Goal: Task Accomplishment & Management: Manage account settings

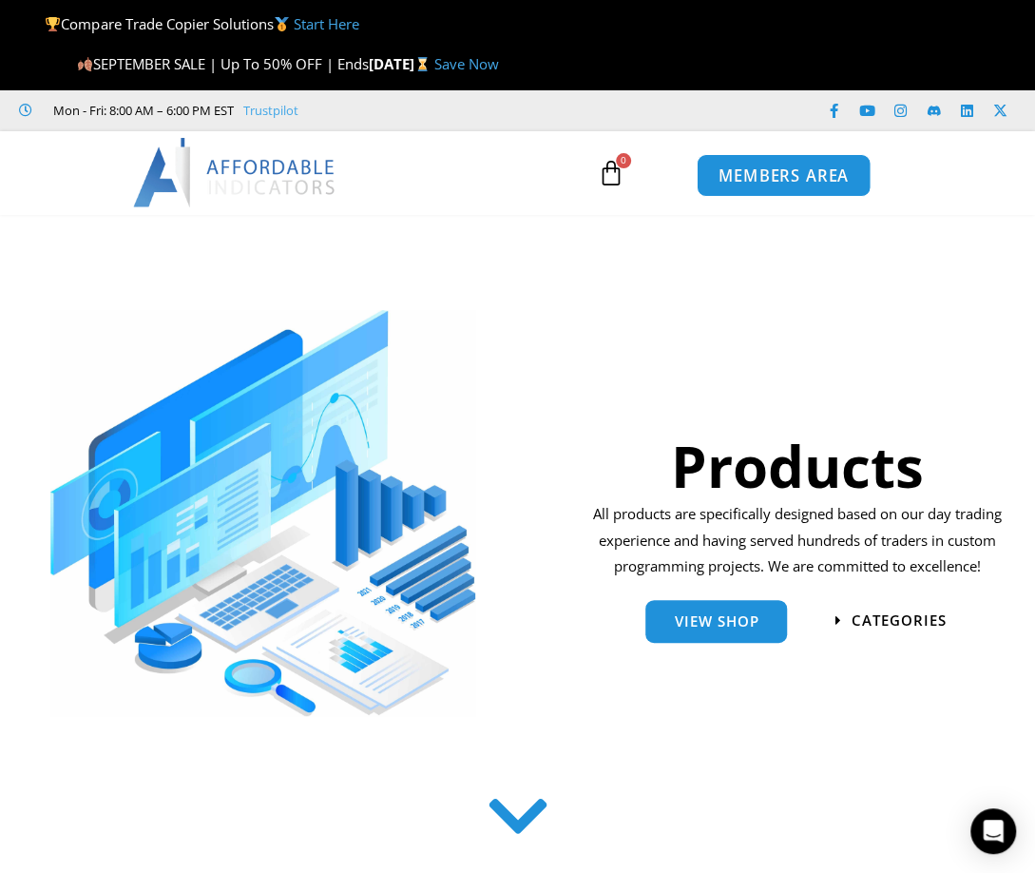
click at [795, 186] on link "MEMBERS AREA" at bounding box center [784, 175] width 174 height 43
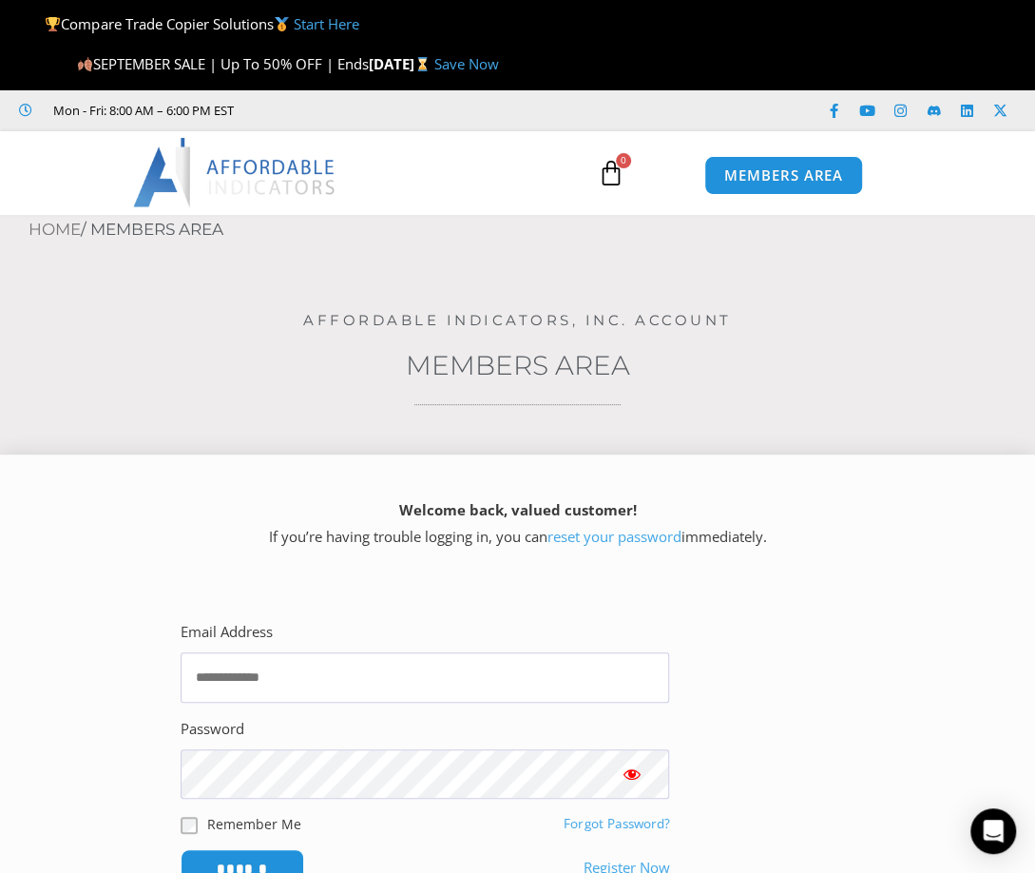
scroll to position [380, 0]
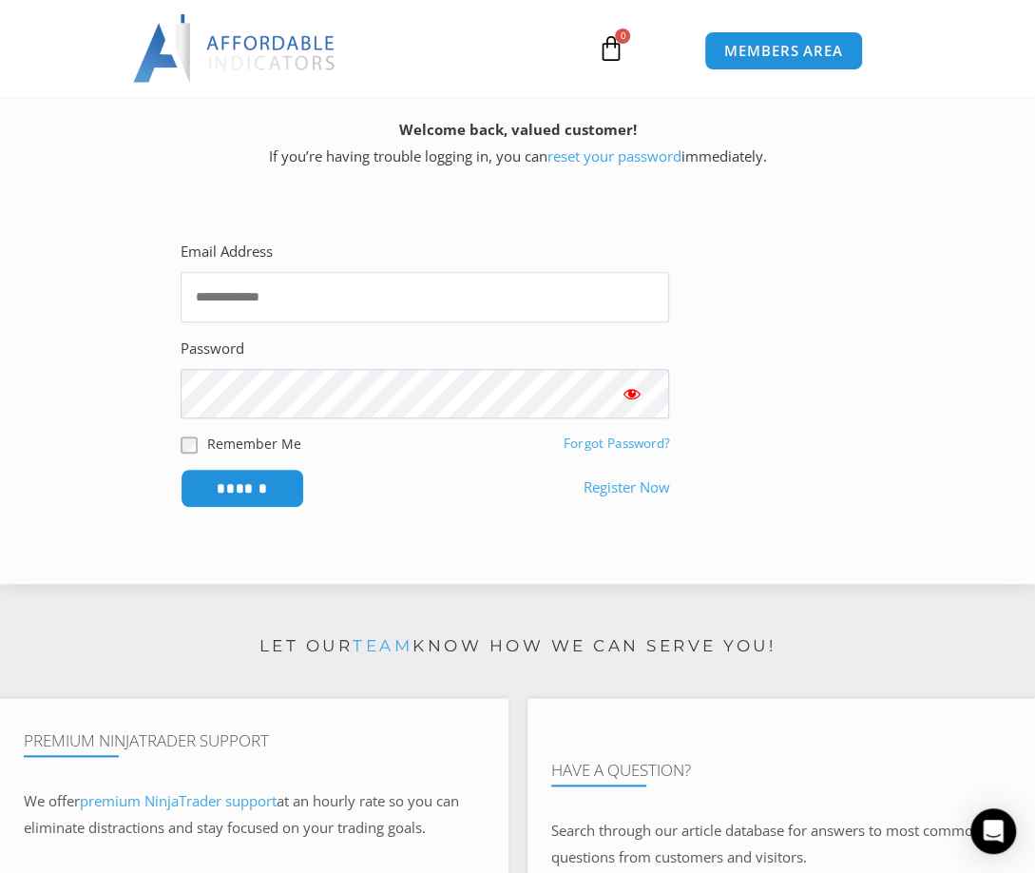
click at [239, 290] on input "Email Address" at bounding box center [425, 297] width 489 height 50
type input "**********"
click at [267, 487] on input "******" at bounding box center [243, 488] width 130 height 41
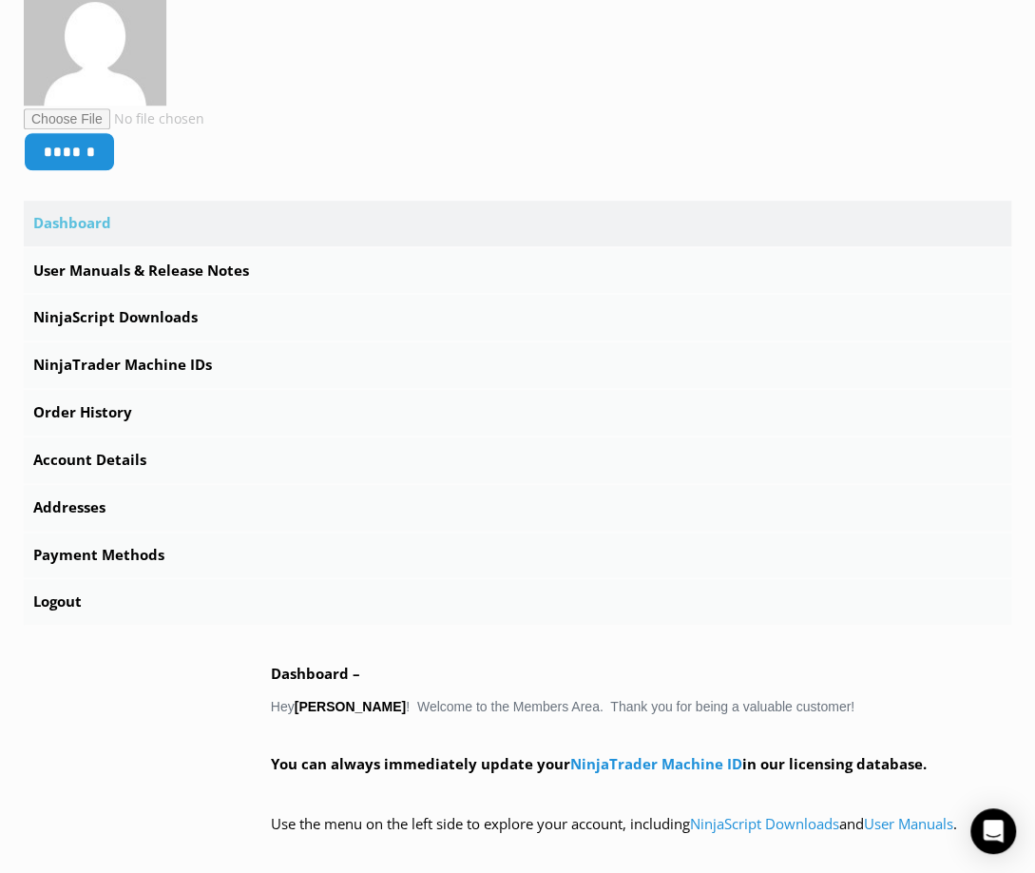
scroll to position [633, 0]
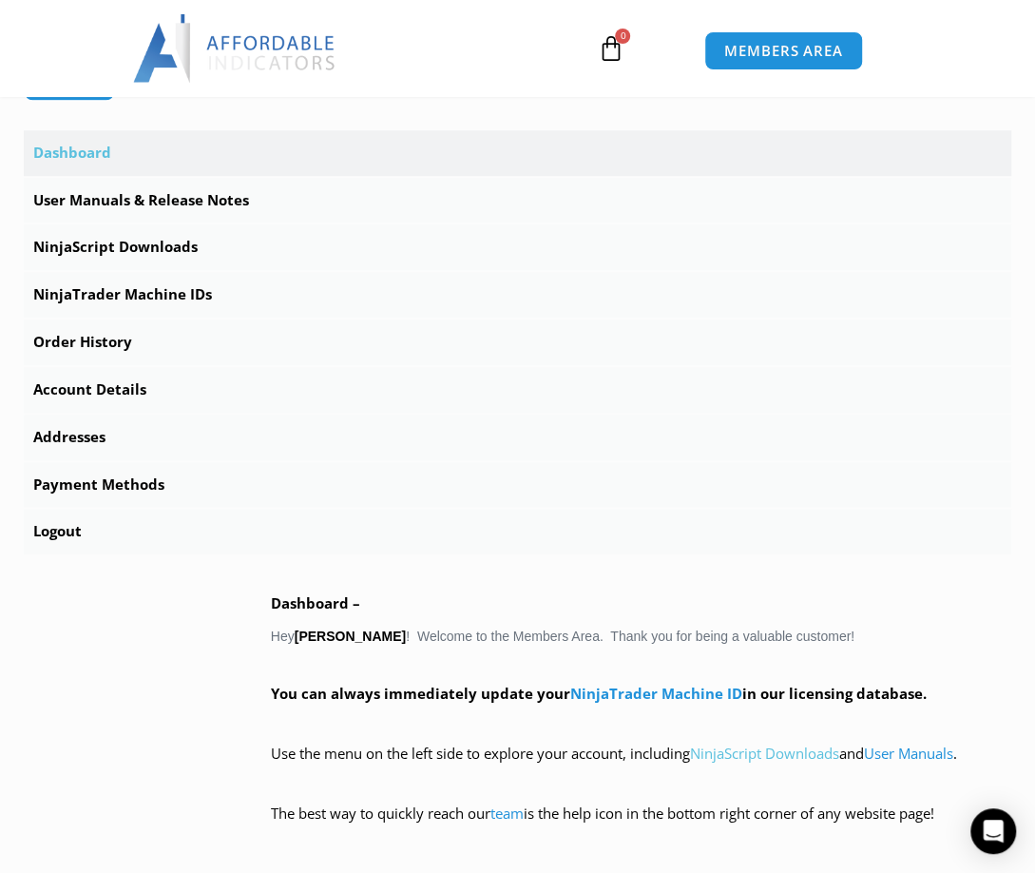
click at [788, 756] on link "NinjaScript Downloads" at bounding box center [764, 752] width 149 height 19
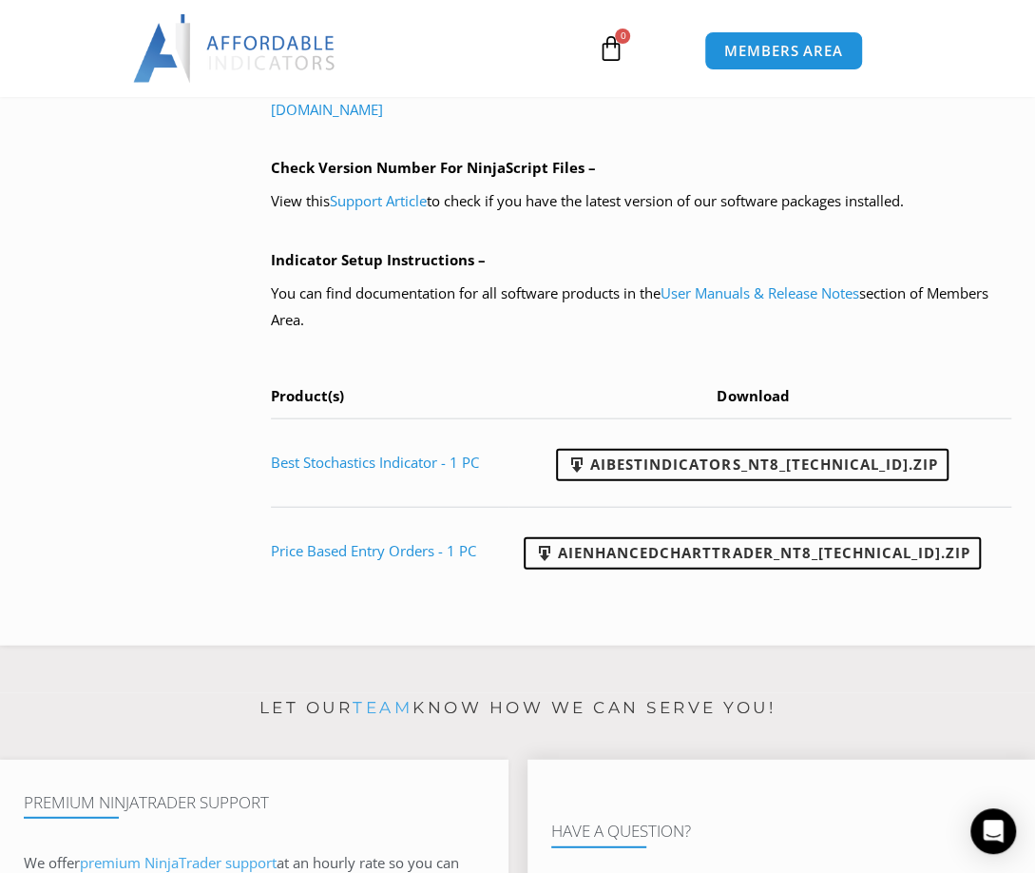
scroll to position [1521, 0]
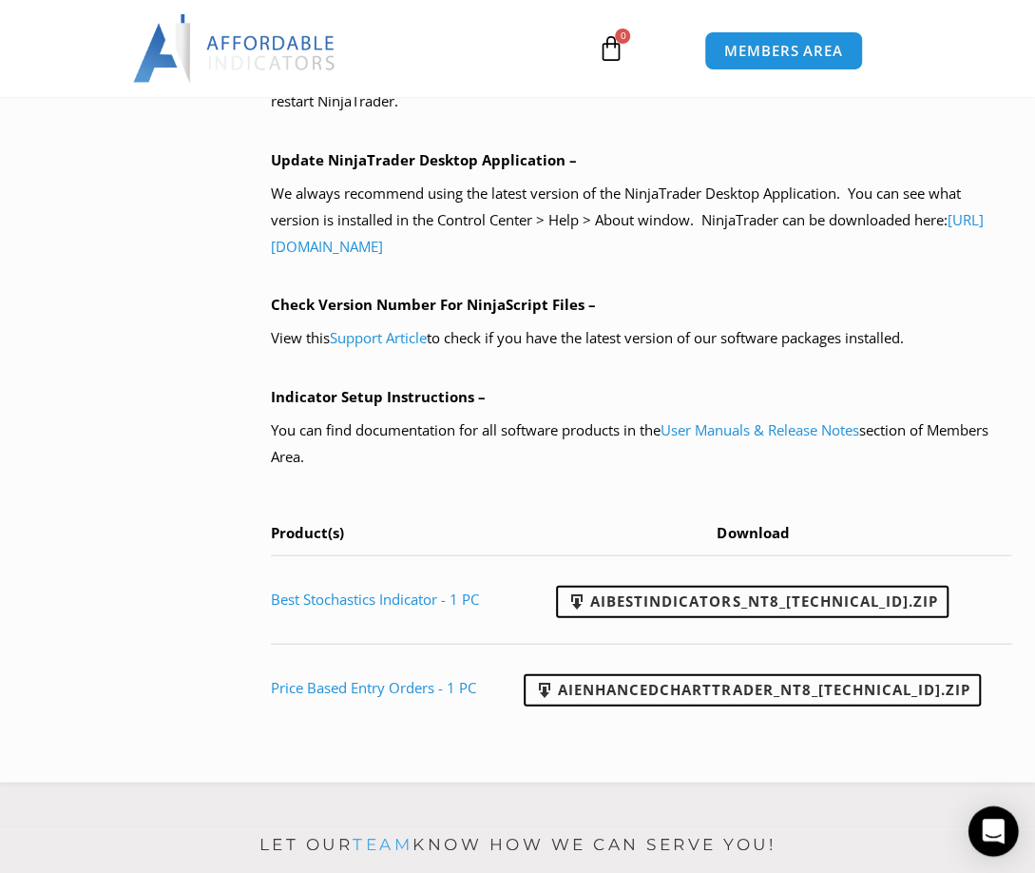
click at [1000, 822] on icon "Open Intercom Messenger" at bounding box center [993, 830] width 22 height 25
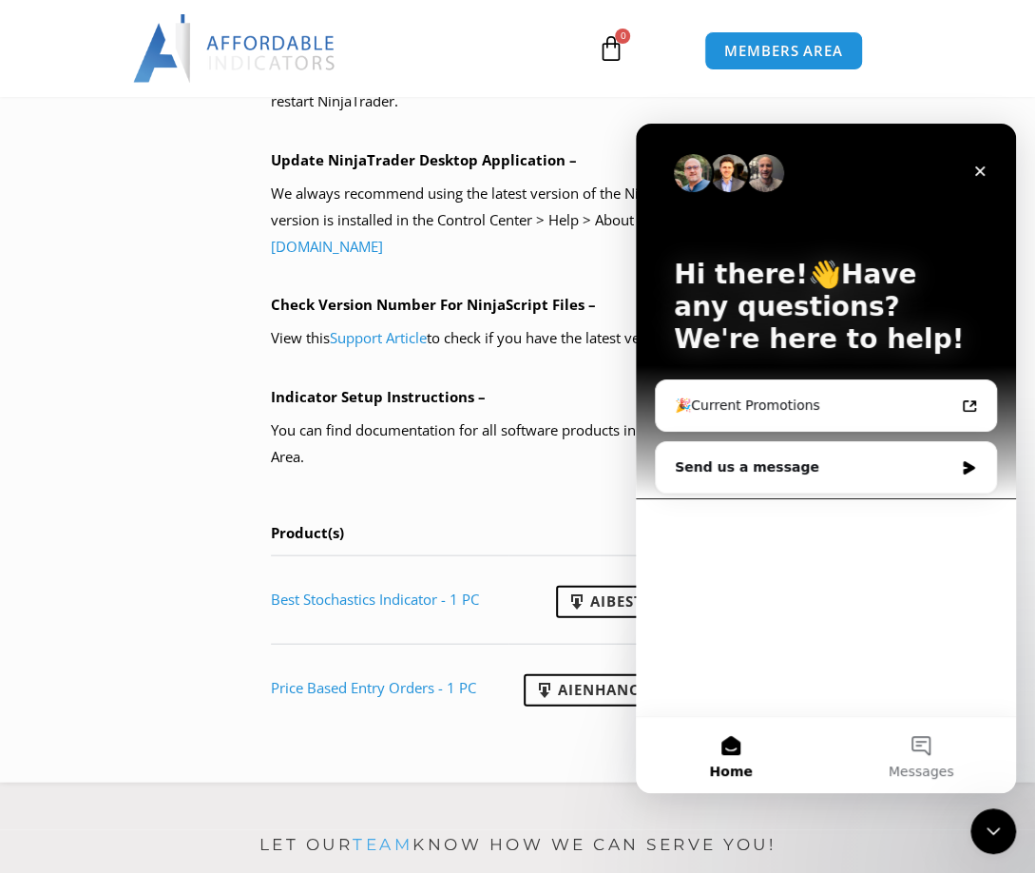
scroll to position [0, 0]
click at [978, 164] on icon "Close" at bounding box center [979, 170] width 15 height 15
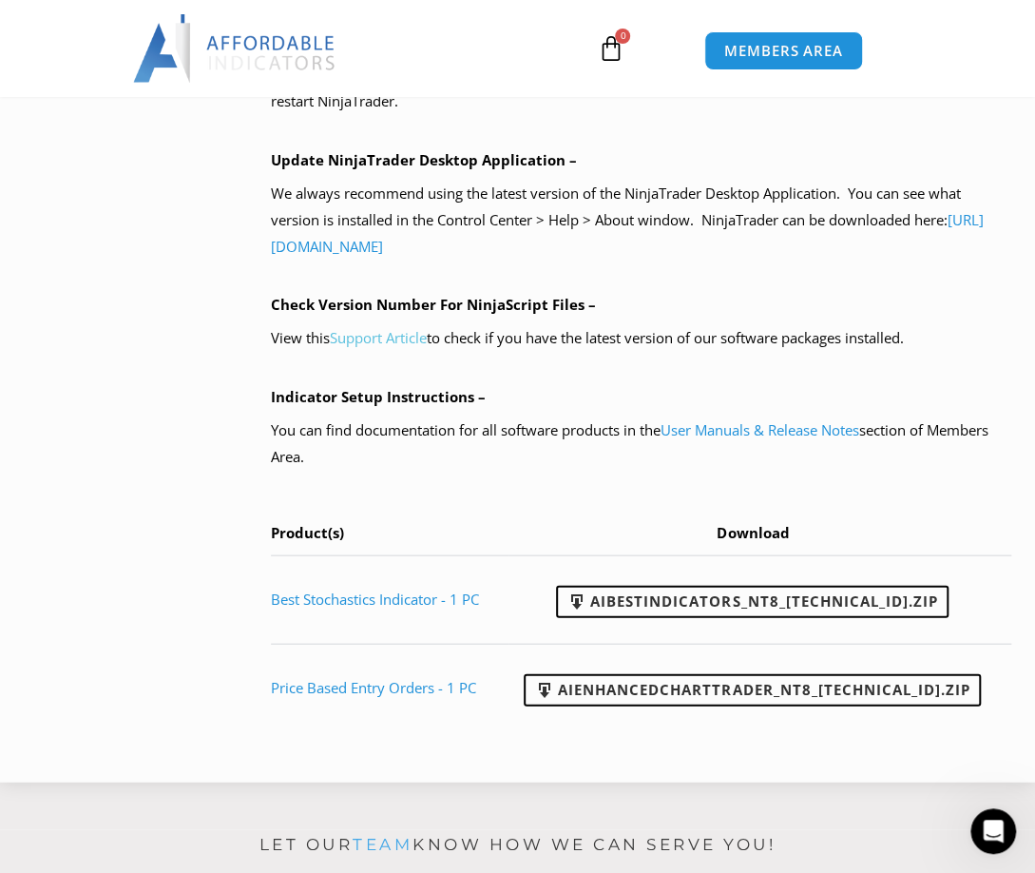
click at [398, 346] on link "Support Article" at bounding box center [378, 336] width 97 height 19
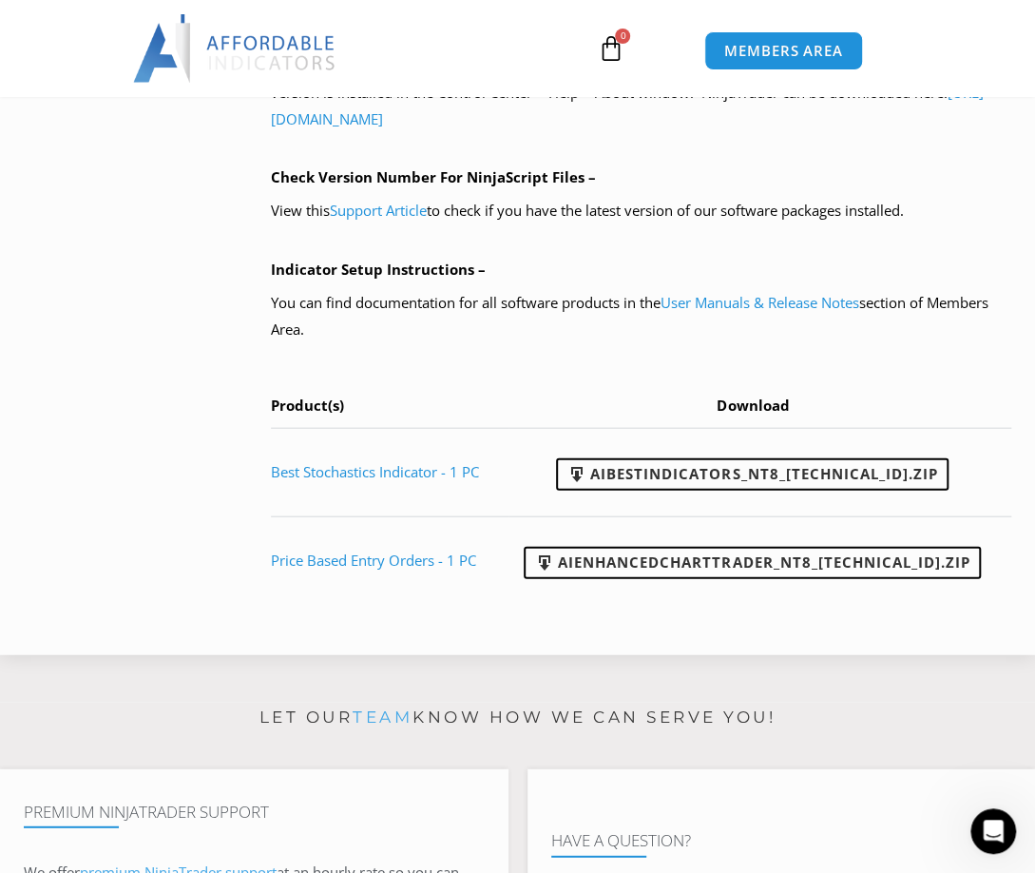
click at [539, 630] on div "NinjaScript Download & Installation – Please read everything for a complete und…" at bounding box center [641, 75] width 740 height 1109
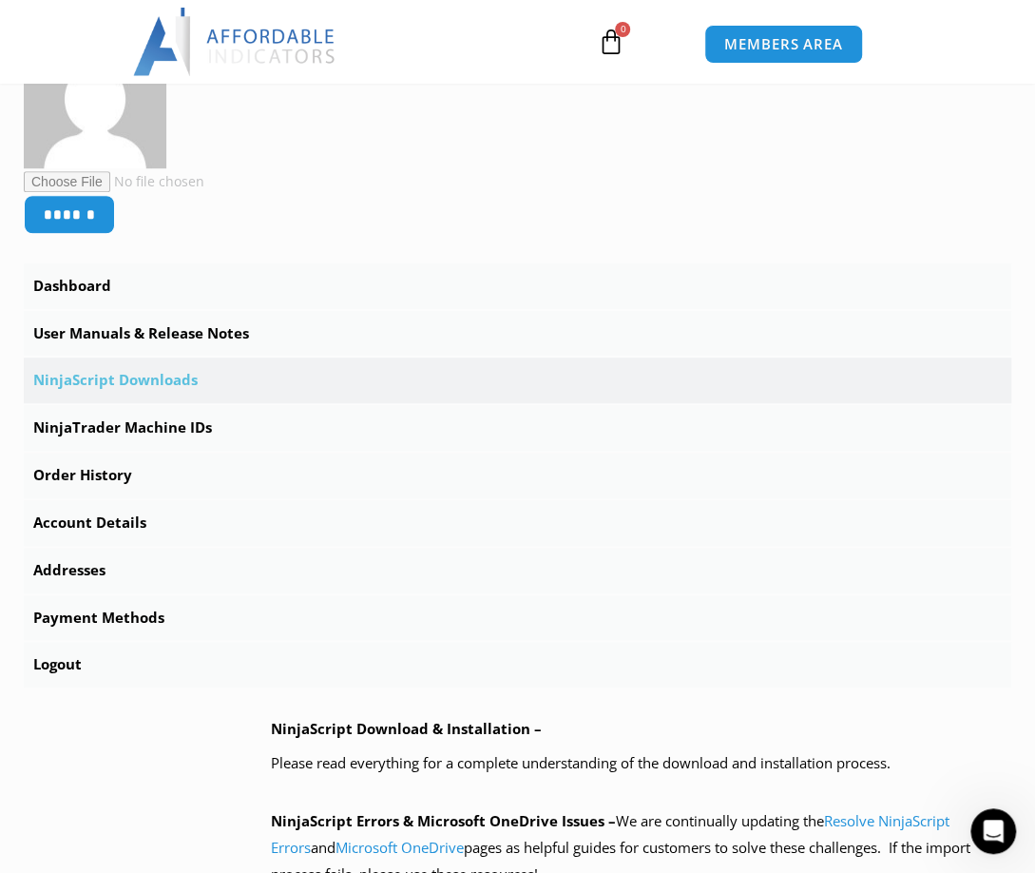
scroll to position [507, 0]
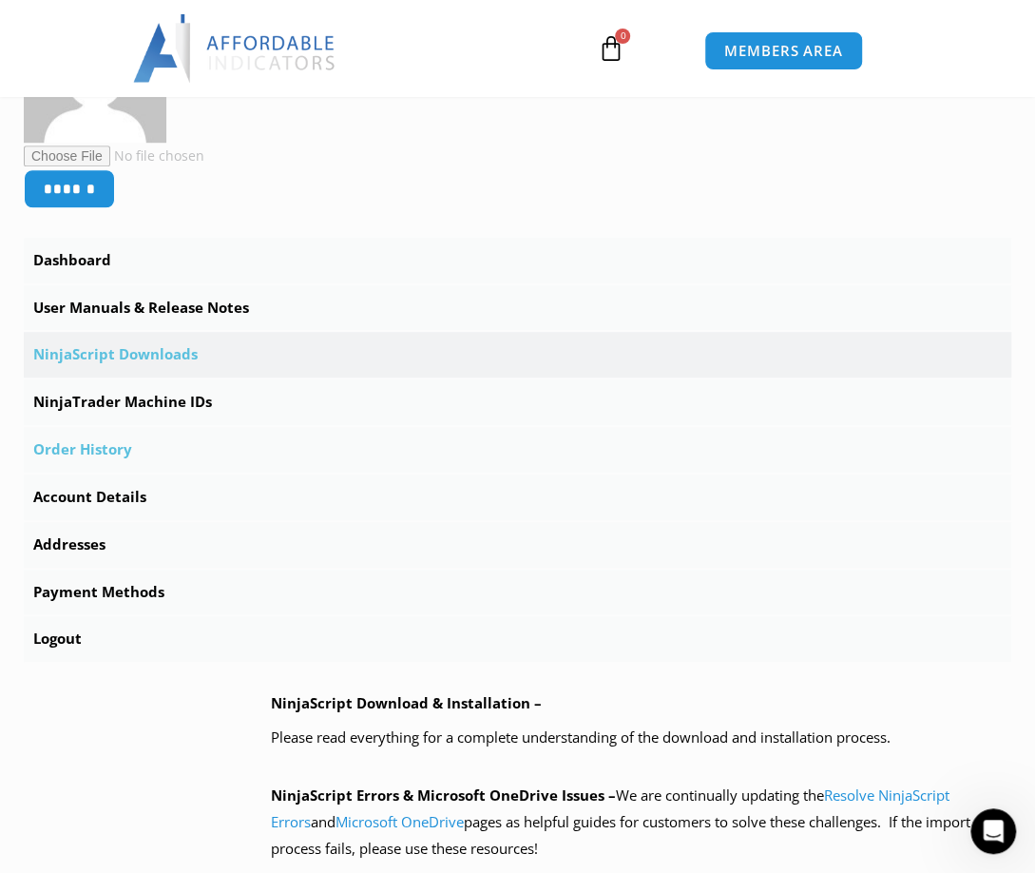
click at [121, 441] on link "Order History" at bounding box center [518, 450] width 988 height 46
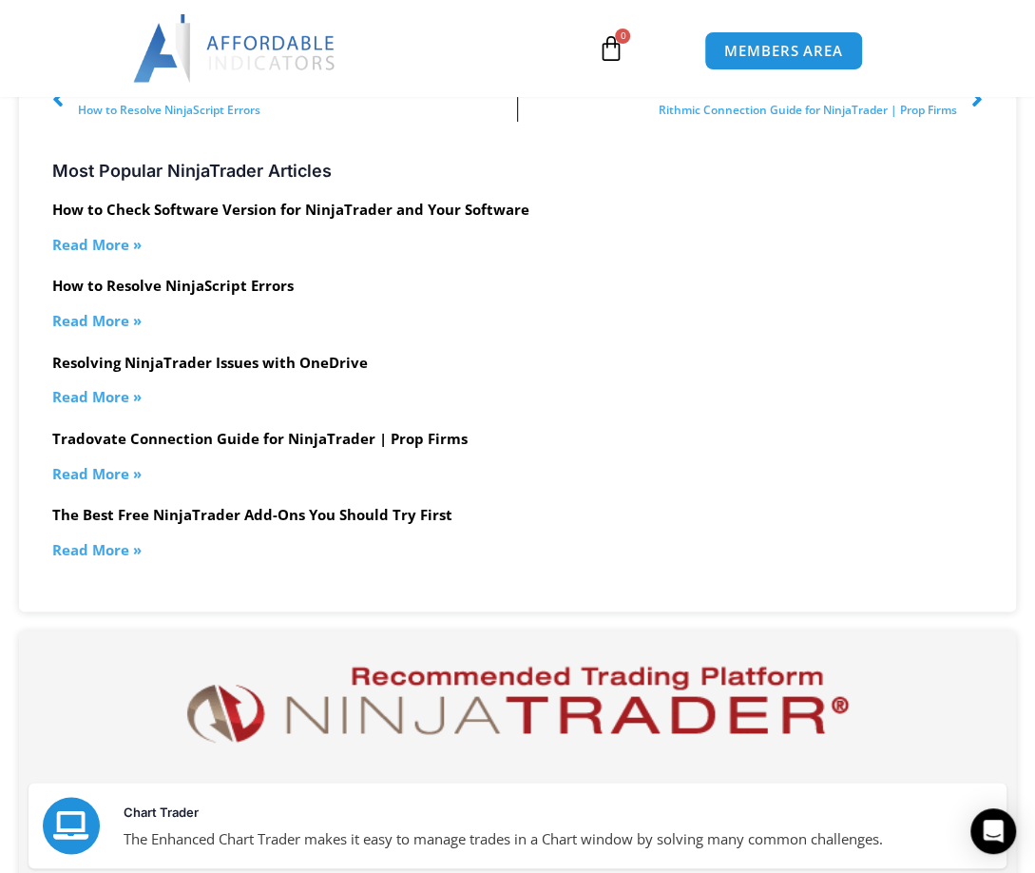
scroll to position [3674, 0]
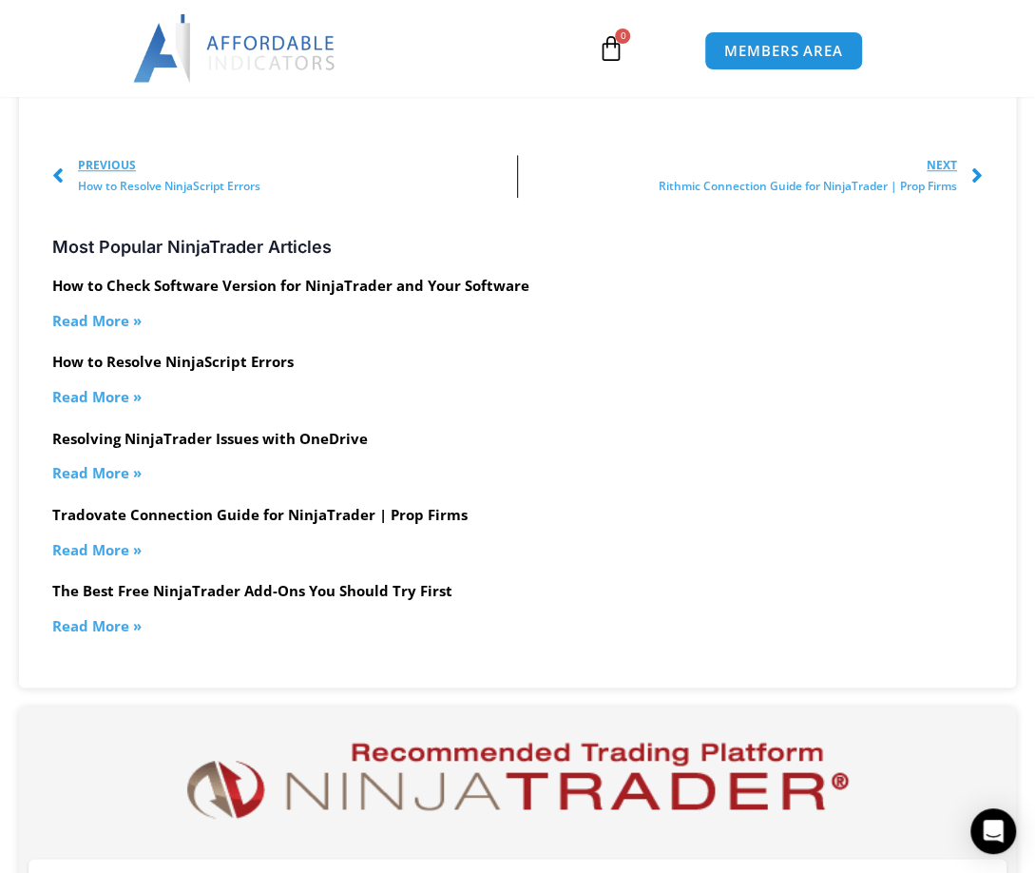
click at [155, 218] on div "Most Popular NinjaTrader Articles" at bounding box center [517, 237] width 930 height 41
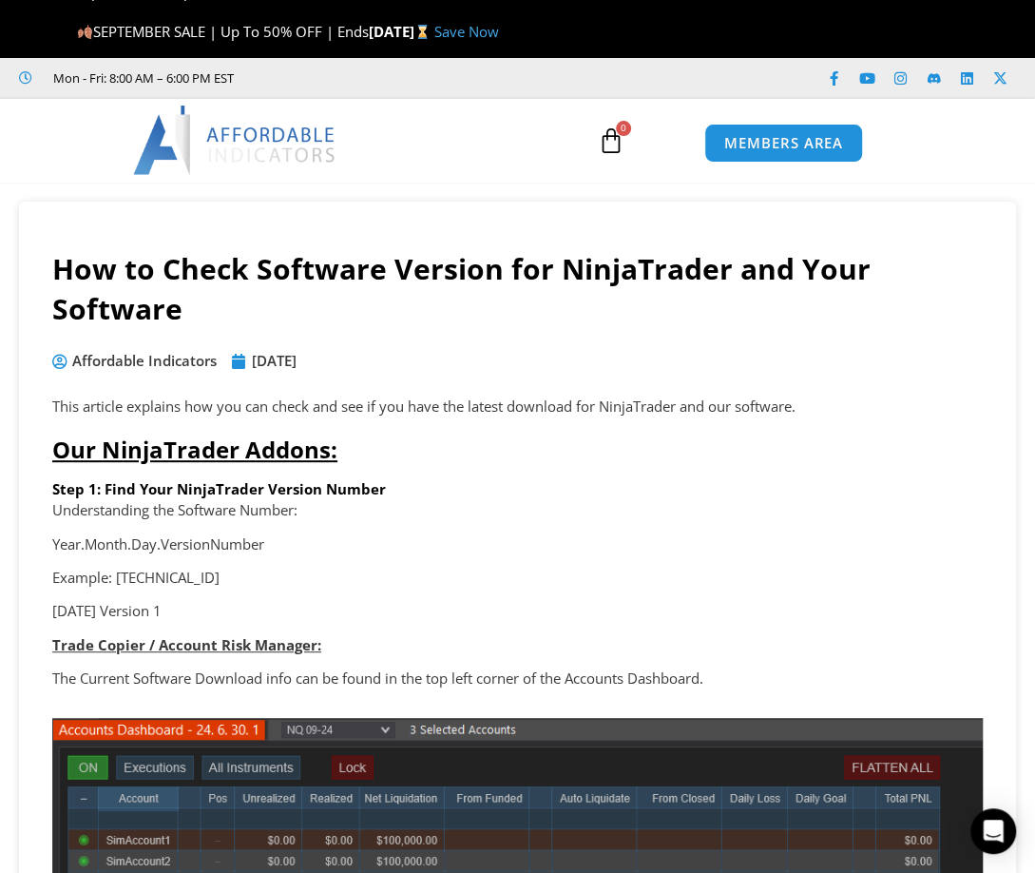
scroll to position [0, 0]
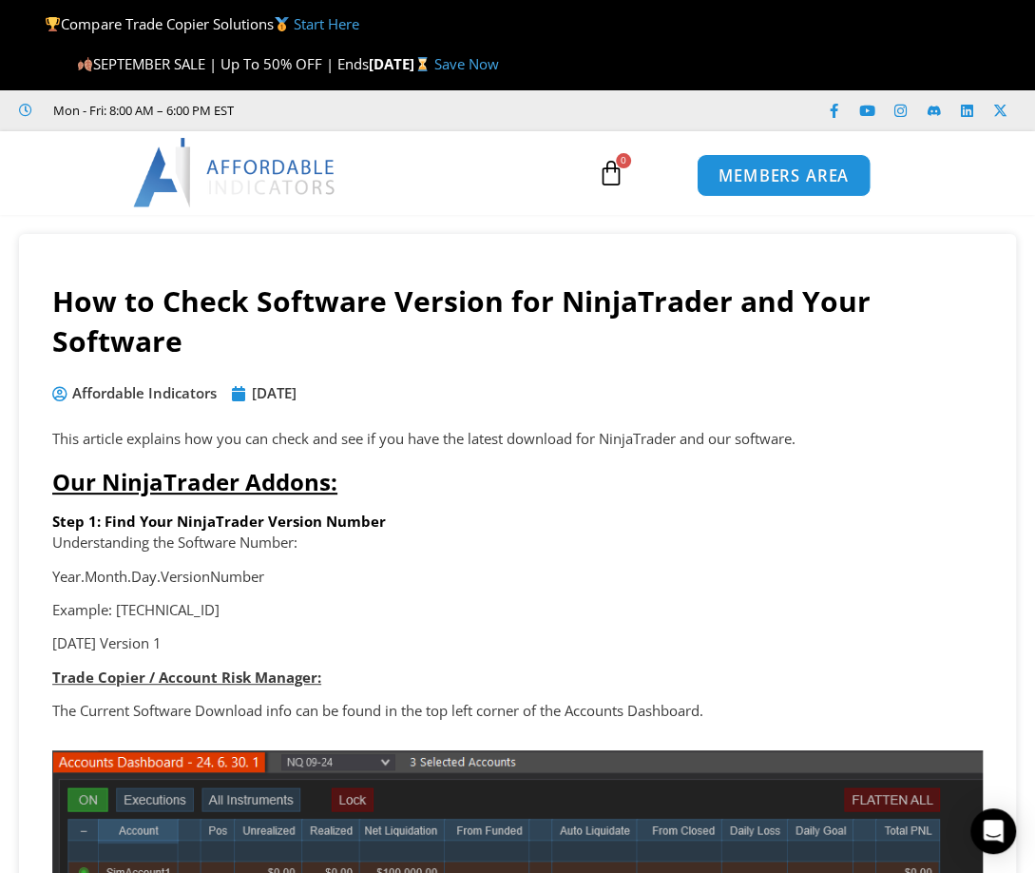
click at [758, 174] on span "MEMBERS AREA" at bounding box center [784, 175] width 130 height 16
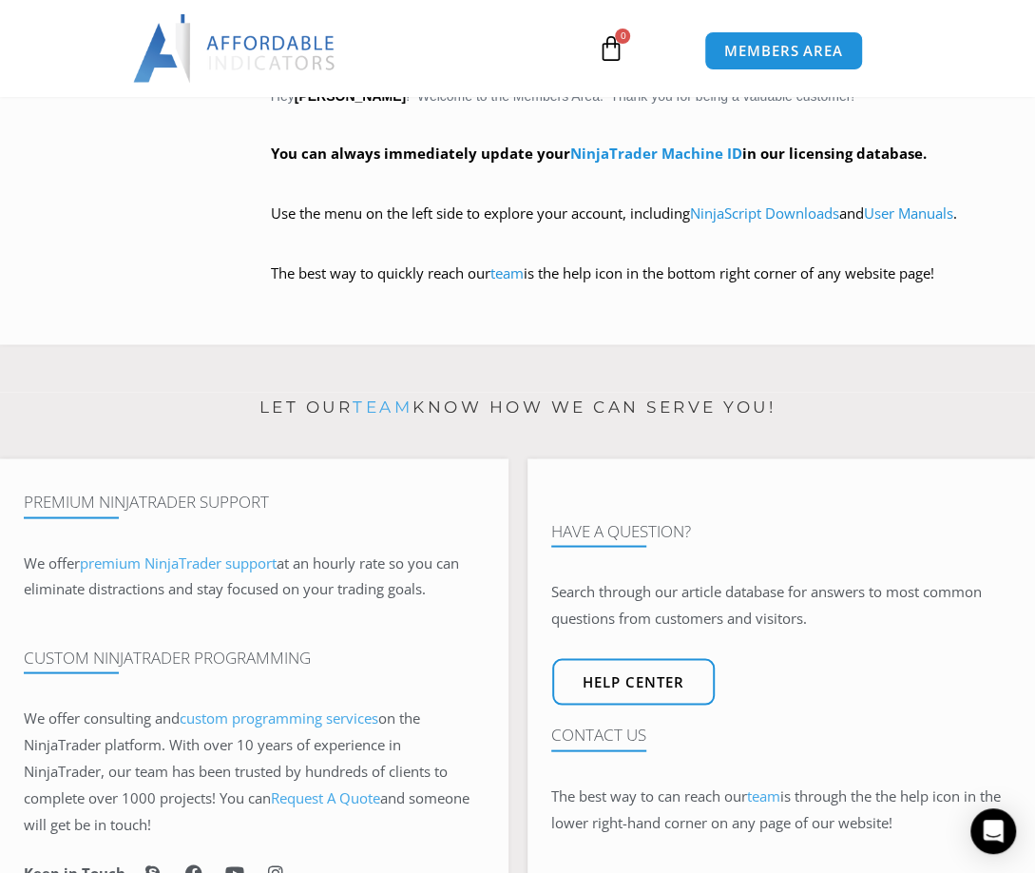
scroll to position [1393, 0]
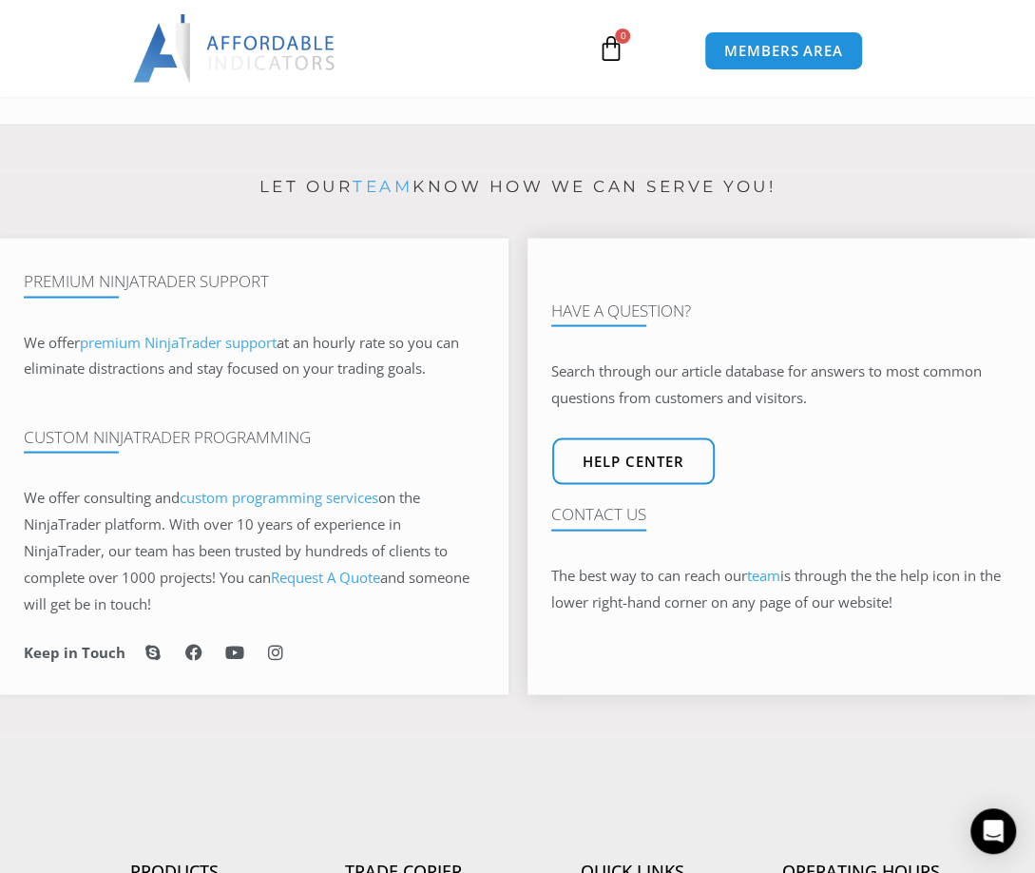
click at [779, 580] on link "team" at bounding box center [763, 574] width 33 height 19
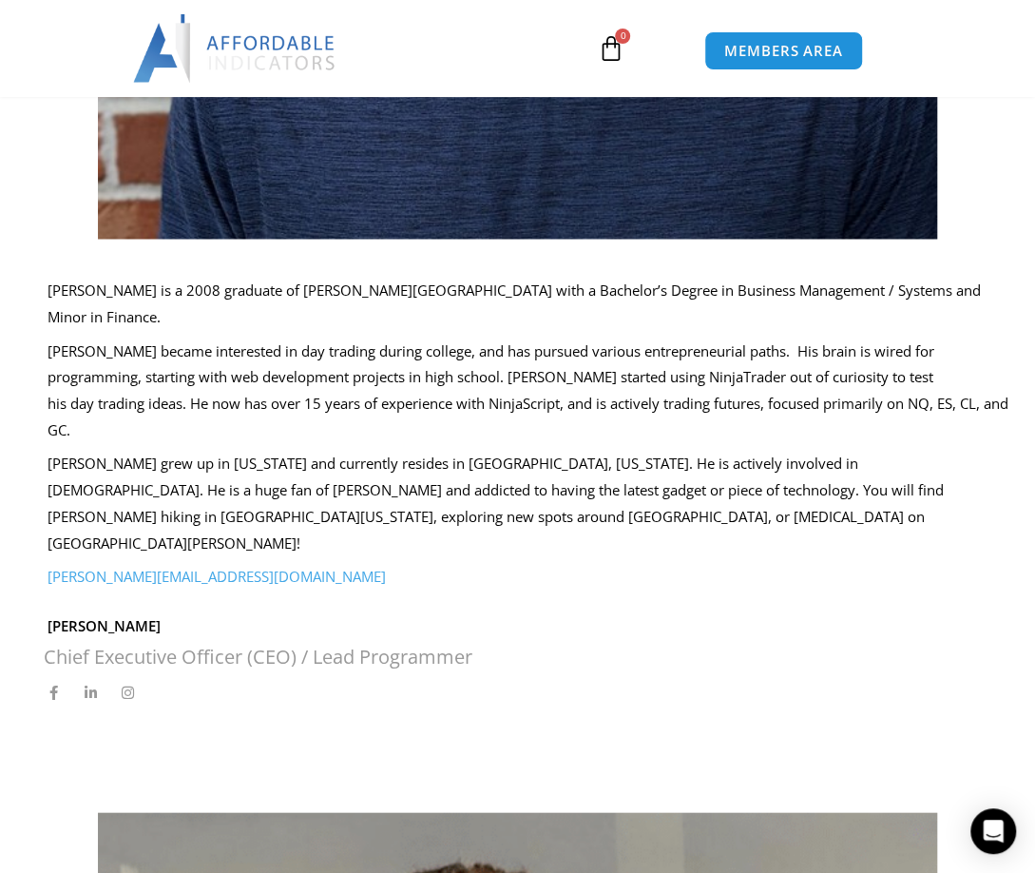
scroll to position [1267, 0]
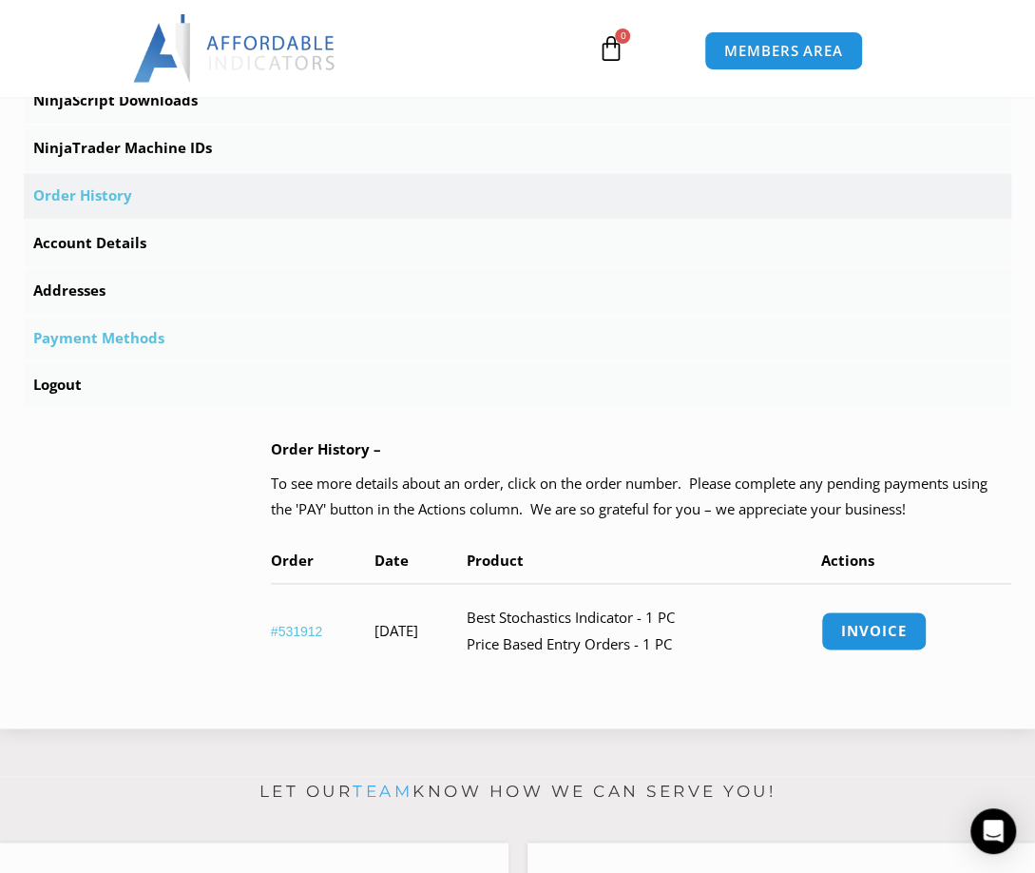
click at [681, 352] on link "Payment Methods" at bounding box center [518, 339] width 988 height 46
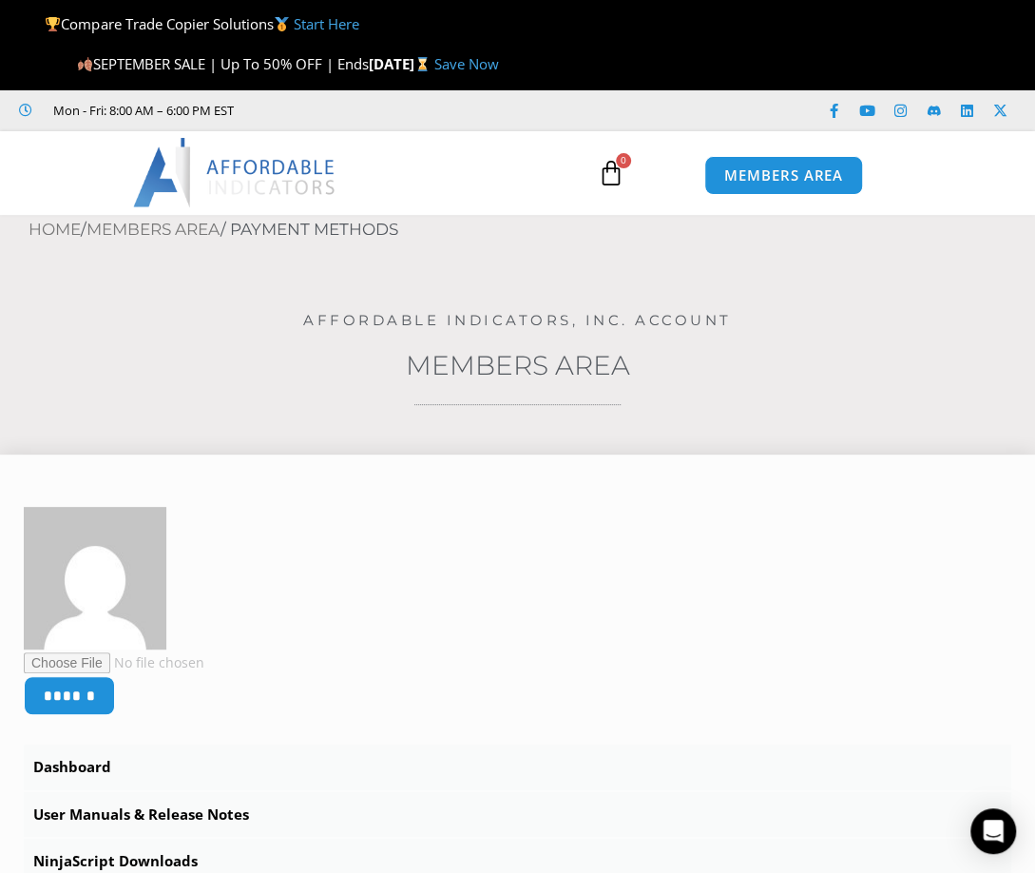
scroll to position [507, 0]
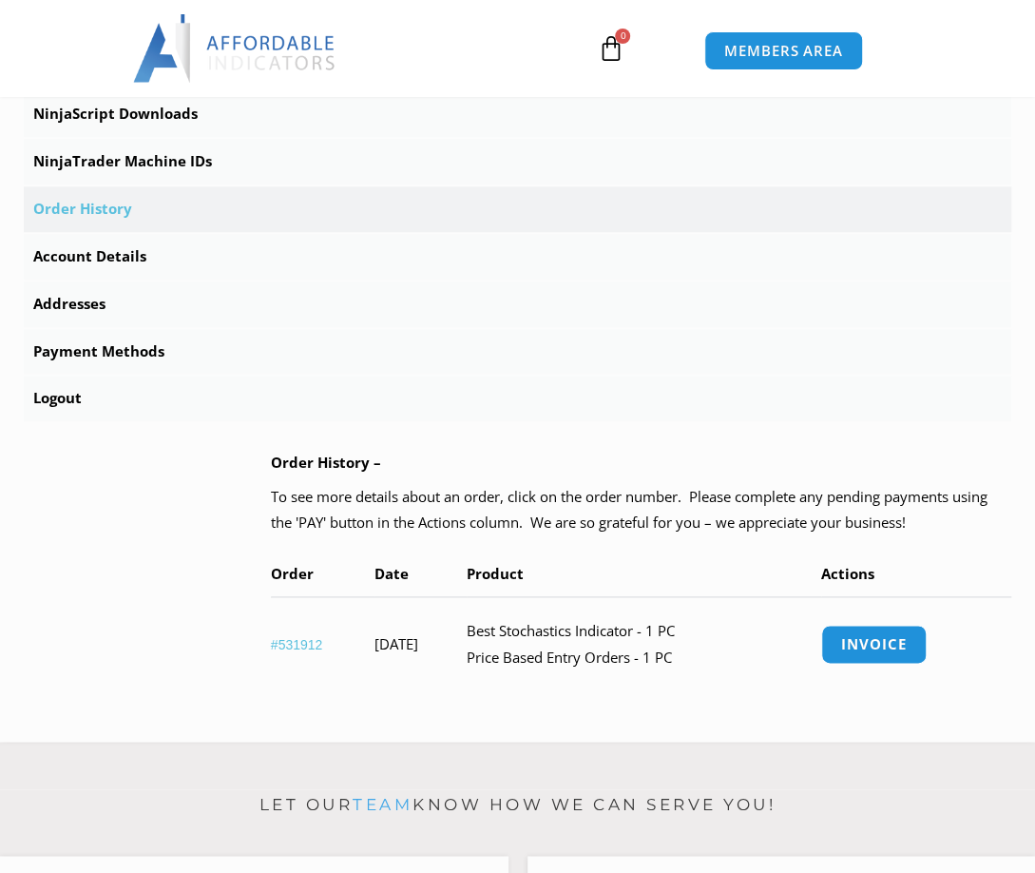
scroll to position [747, 0]
